Goal: Transaction & Acquisition: Book appointment/travel/reservation

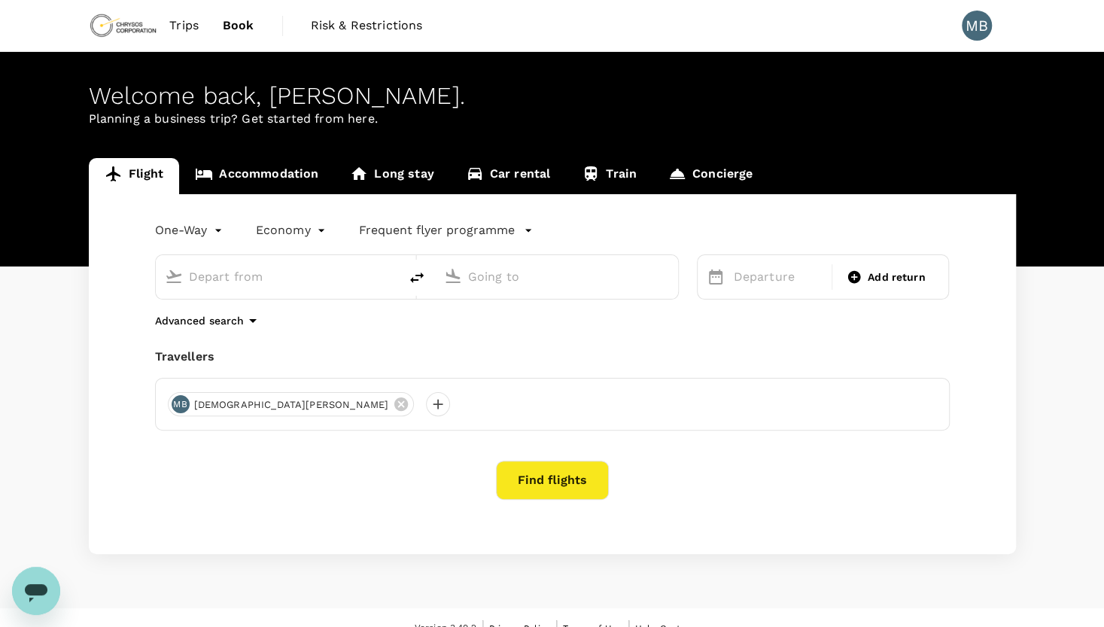
type input "Kalgoorlie-[GEOGRAPHIC_DATA] (KGI)"
type input "Adelaide (ADL)"
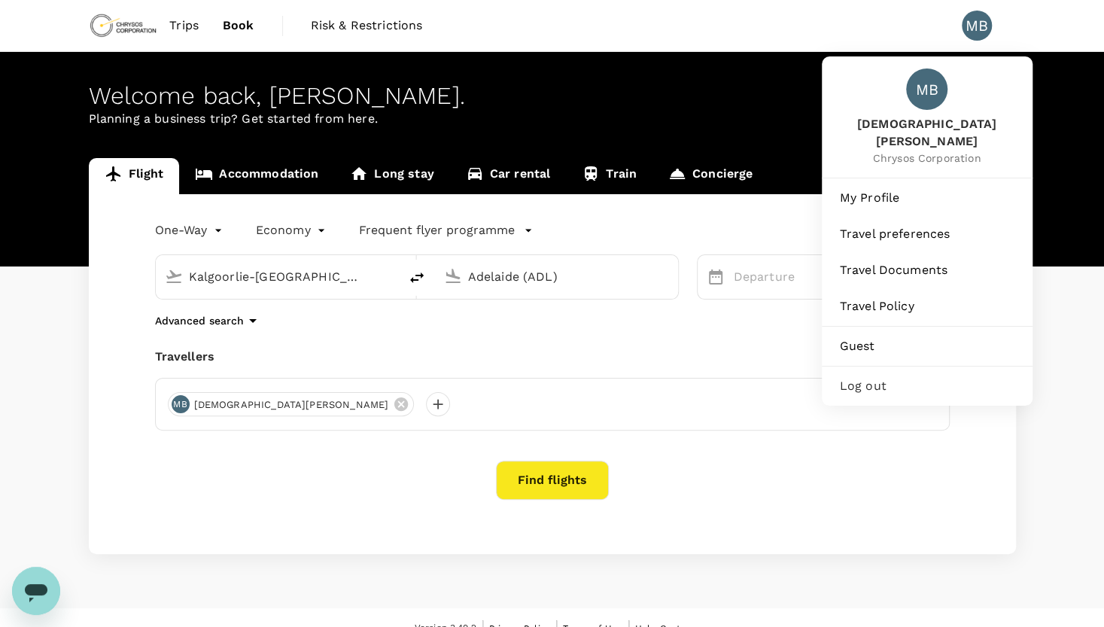
click at [982, 30] on div "MB" at bounding box center [977, 26] width 30 height 30
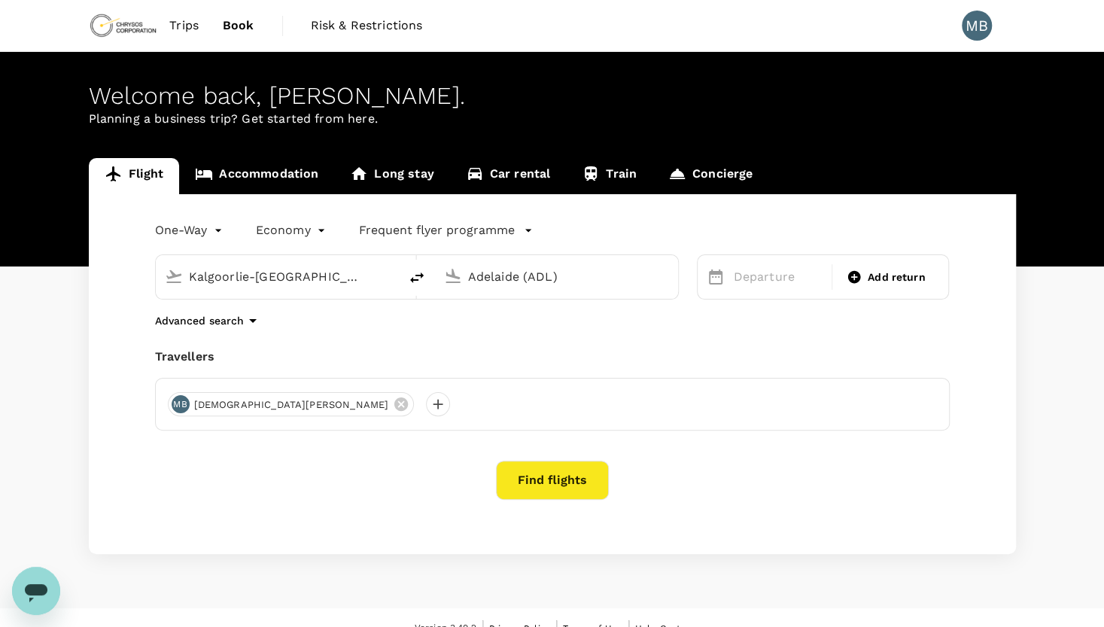
click at [982, 30] on div "MB" at bounding box center [977, 26] width 30 height 30
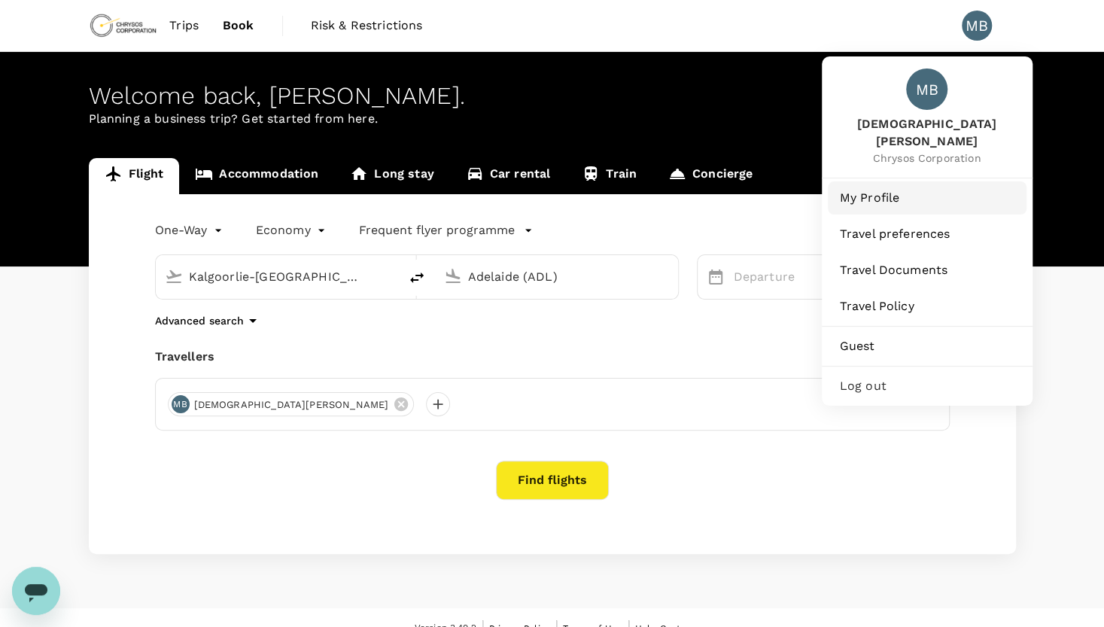
click at [923, 189] on span "My Profile" at bounding box center [927, 198] width 175 height 18
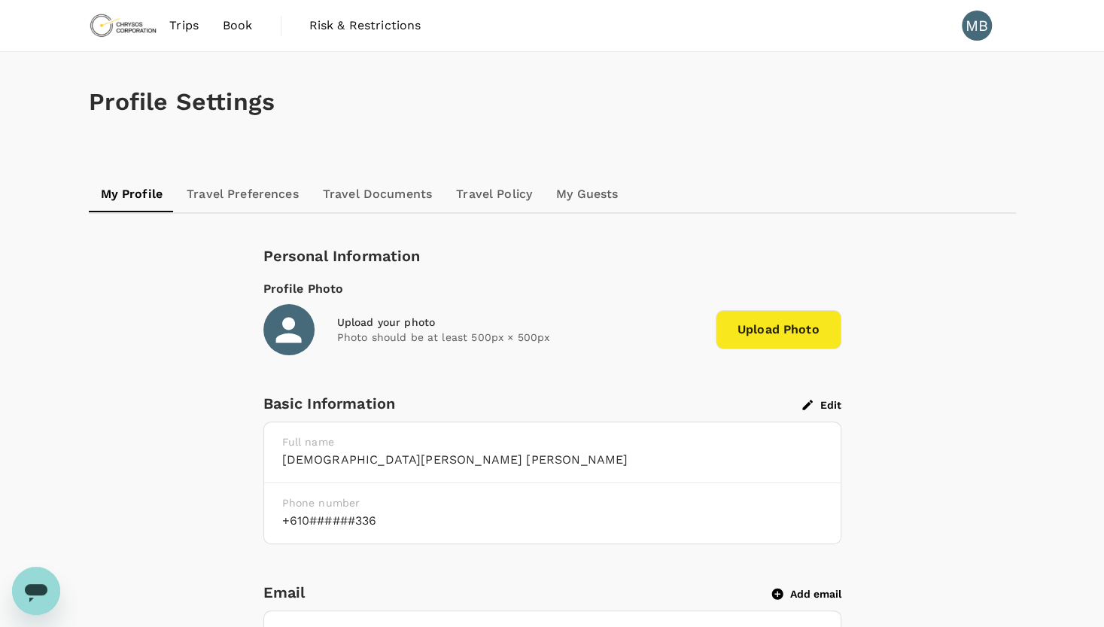
click at [185, 25] on span "Trips" at bounding box center [183, 26] width 29 height 18
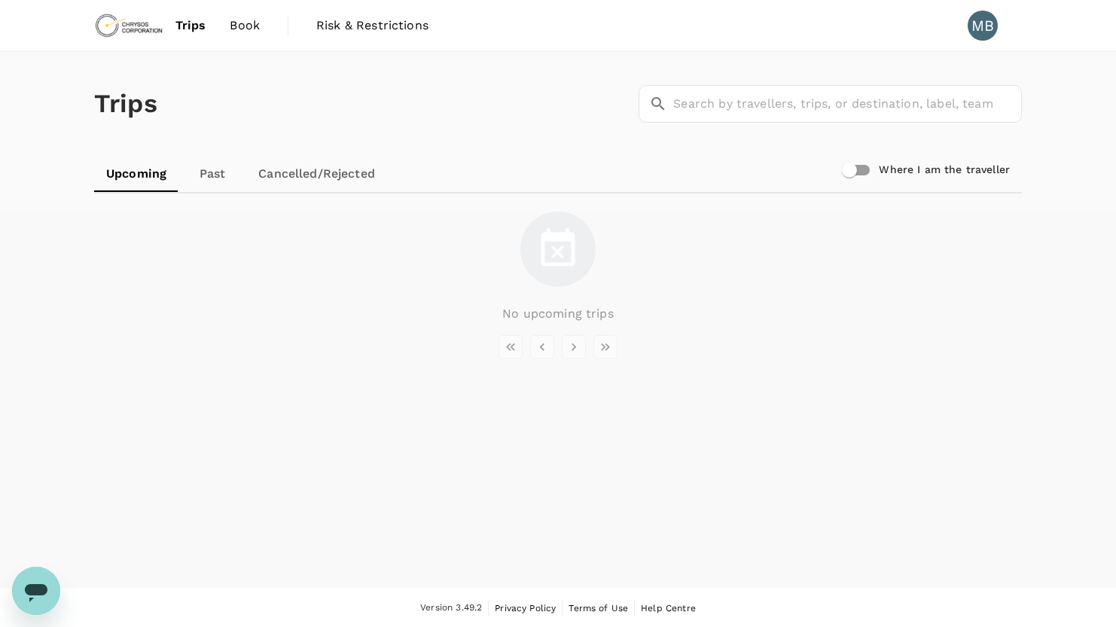
click at [244, 28] on span "Book" at bounding box center [245, 26] width 30 height 18
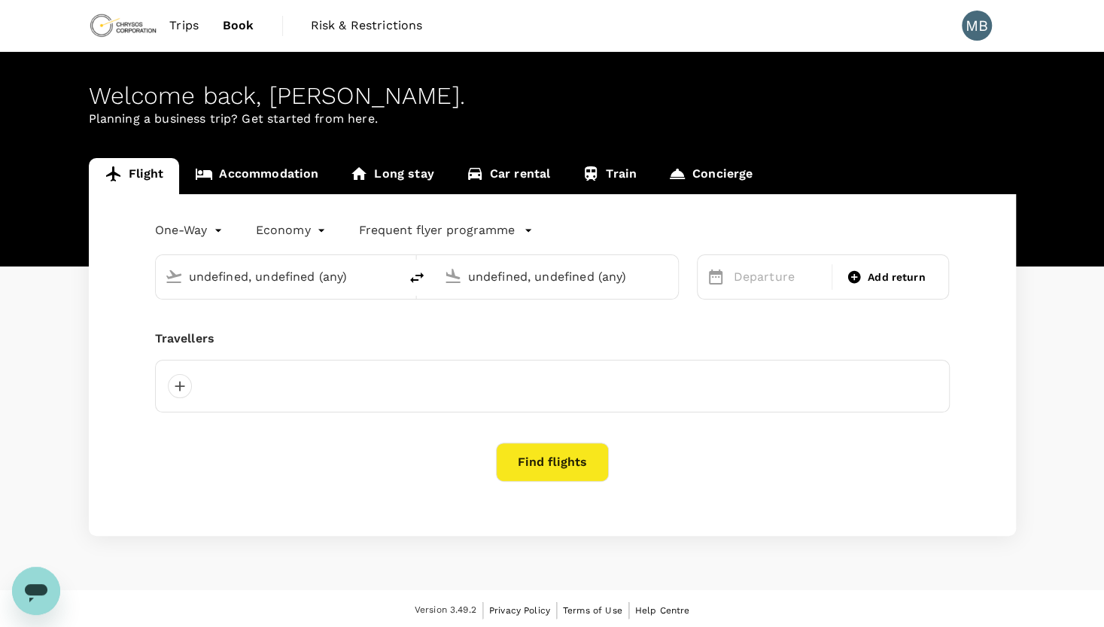
type input "Kalgoorlie-[GEOGRAPHIC_DATA] (KGI)"
type input "Adelaide (ADL)"
type input "Kalgoorlie-[GEOGRAPHIC_DATA] (KGI)"
type input "Adelaide (ADL)"
type input "Kalgoorlie-[GEOGRAPHIC_DATA] (KGI)"
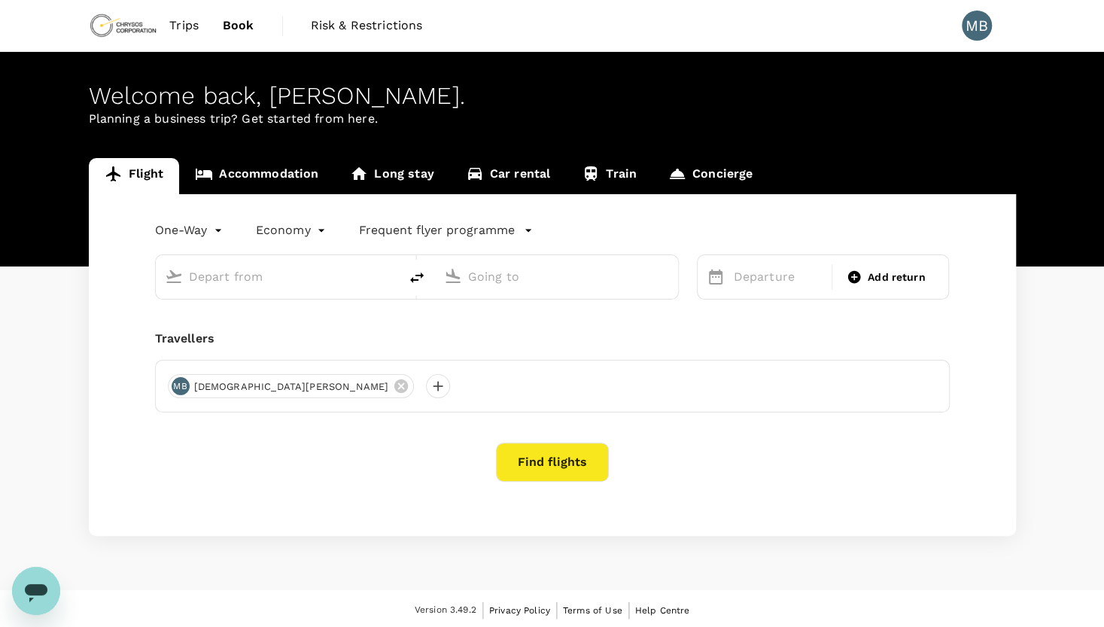
type input "Adelaide (ADL)"
